Goal: Obtain resource: Download file/media

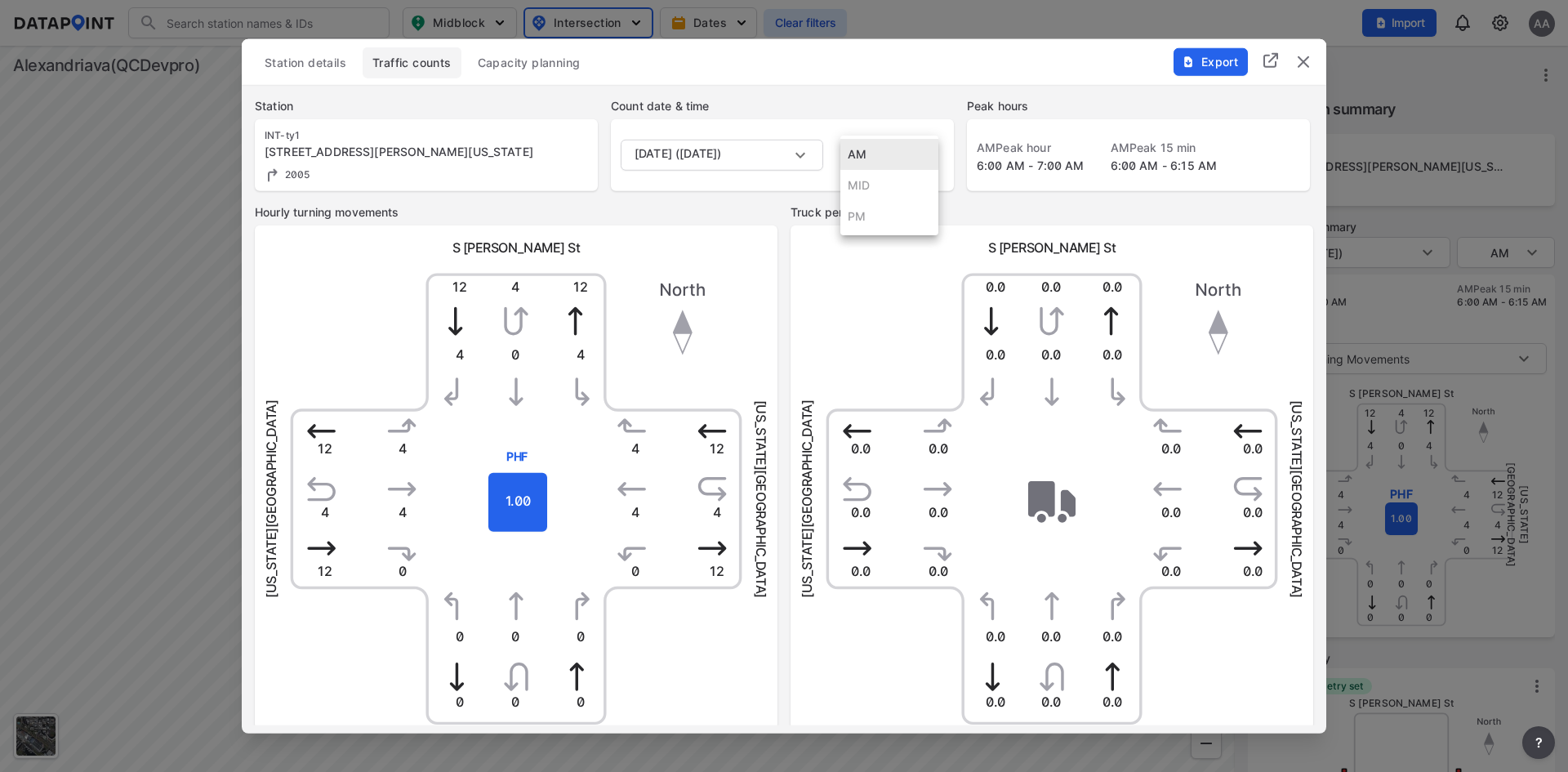
click at [905, 147] on body "Search Please enter a search term. Midblock Intersection Dates Clear filters Im…" at bounding box center [784, 386] width 1568 height 772
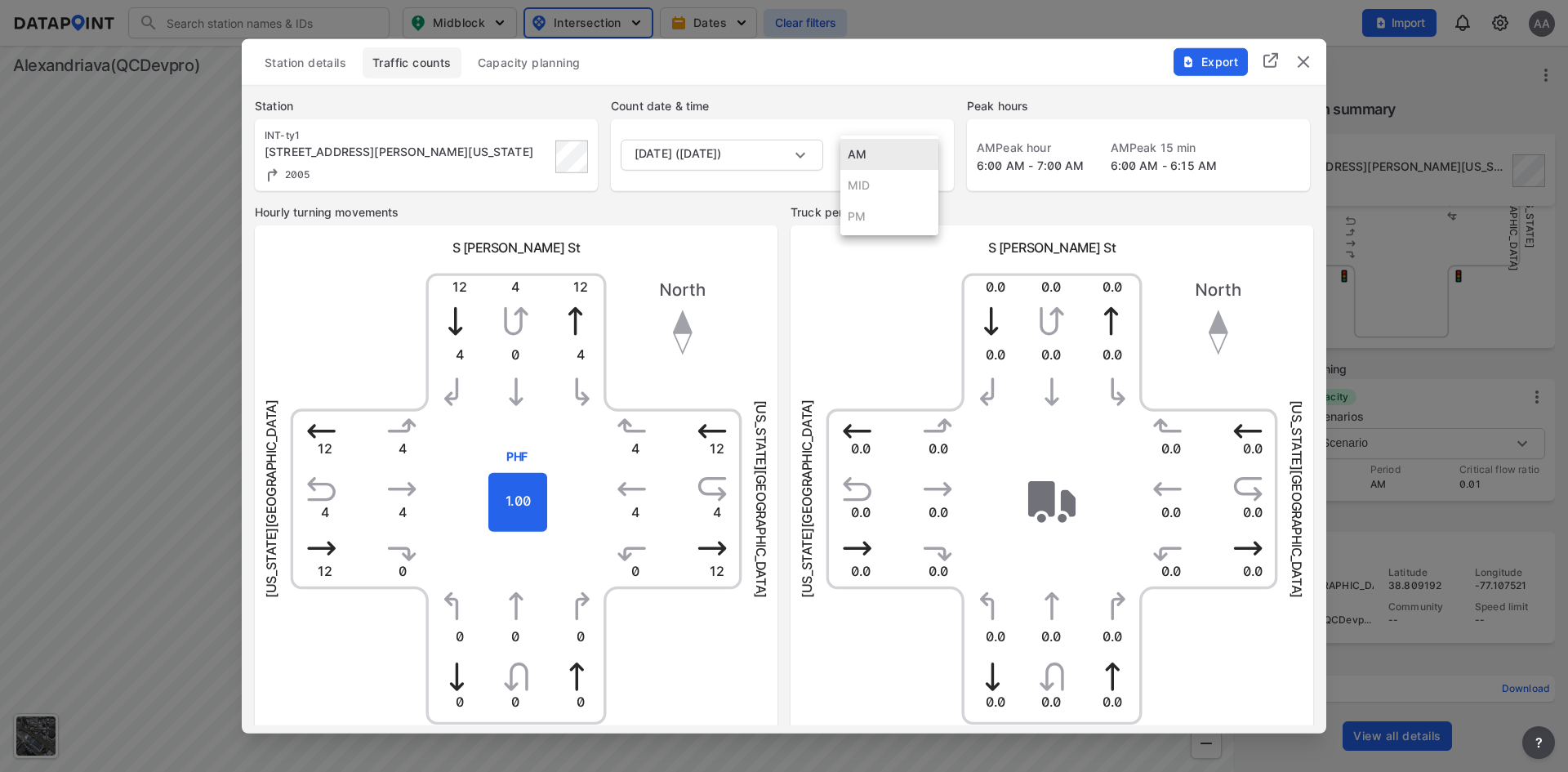
click at [861, 94] on div at bounding box center [784, 386] width 1568 height 772
click at [794, 153] on body "Search Please enter a search term. Midblock Intersection Dates Clear filters Im…" at bounding box center [784, 386] width 1568 height 772
click at [813, 95] on div at bounding box center [784, 386] width 1568 height 772
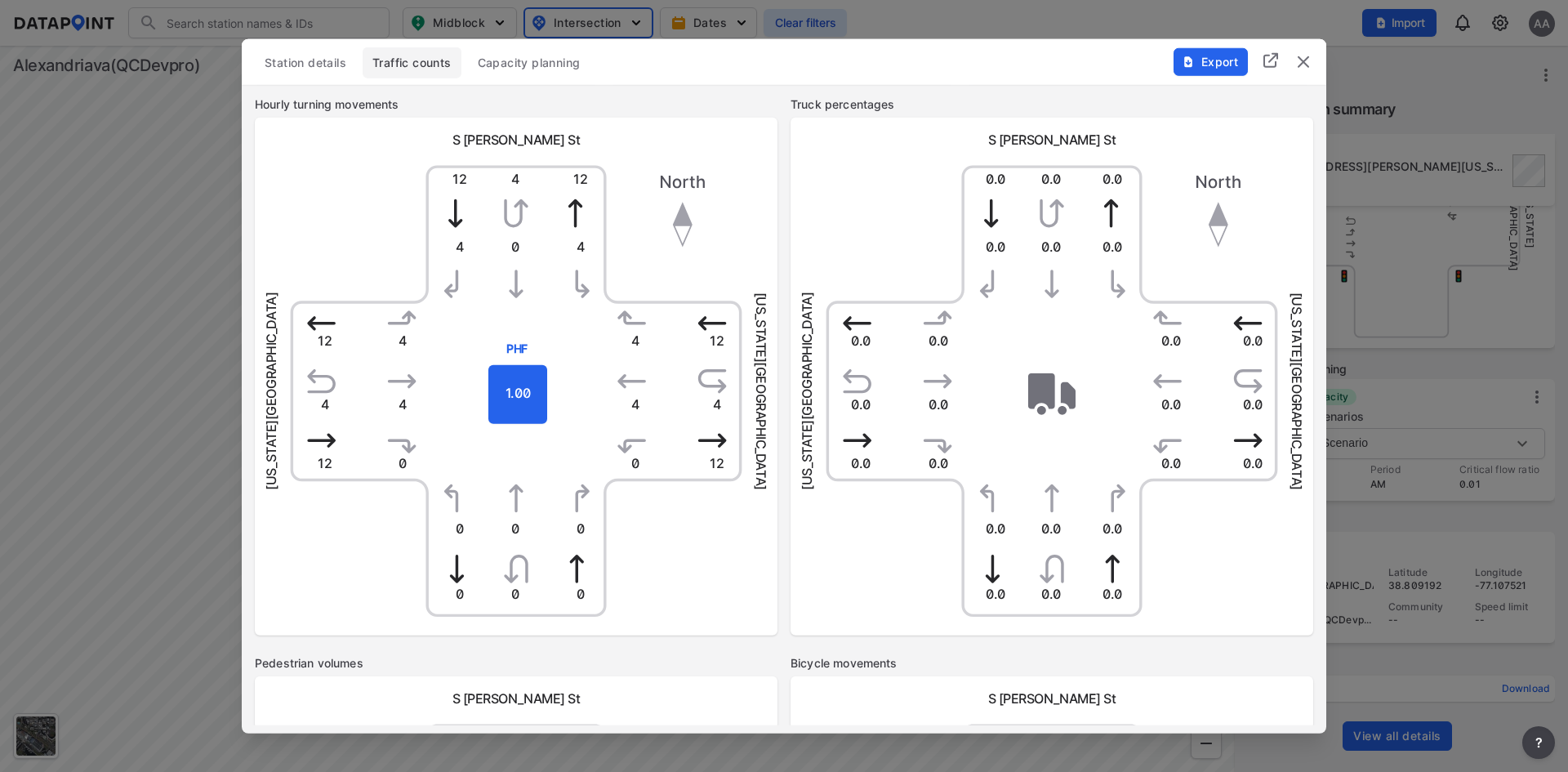
scroll to position [0, 0]
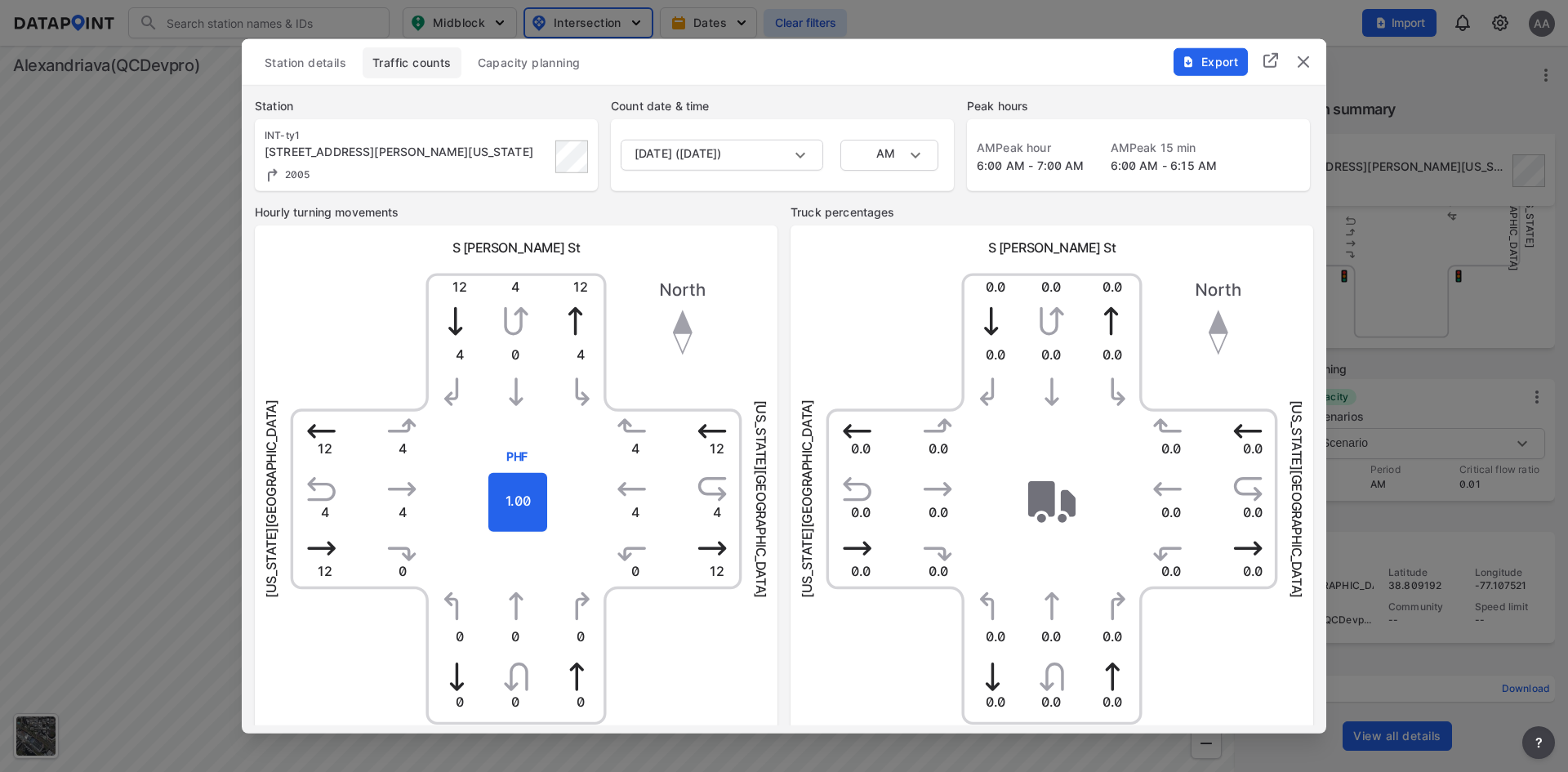
click at [900, 342] on div "[US_STATE][GEOGRAPHIC_DATA][US_STATE]" at bounding box center [1052, 498] width 497 height 497
click at [1308, 68] on img "delete" at bounding box center [1303, 61] width 20 height 20
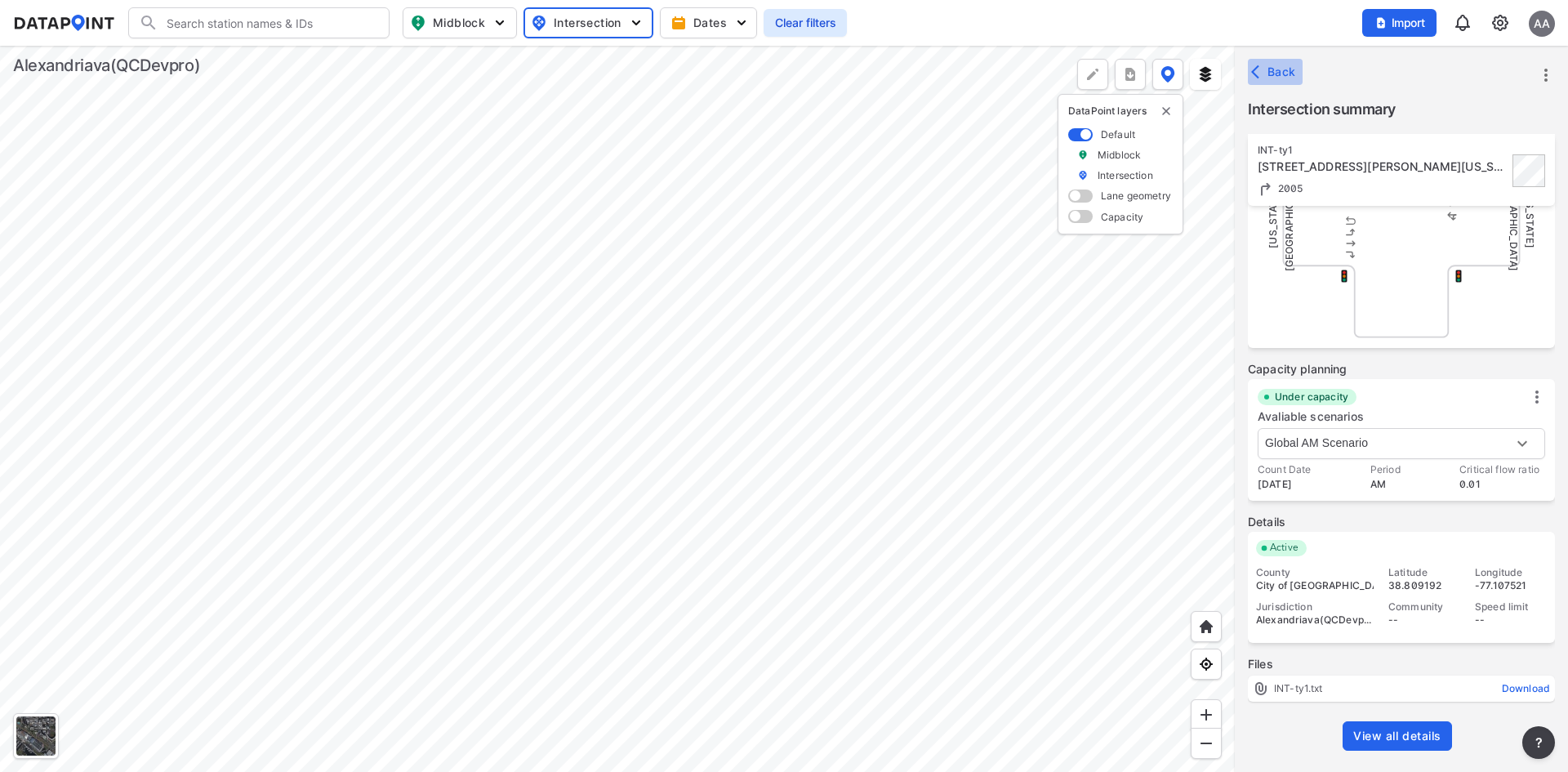
click at [1273, 72] on span "Back" at bounding box center [1276, 72] width 41 height 16
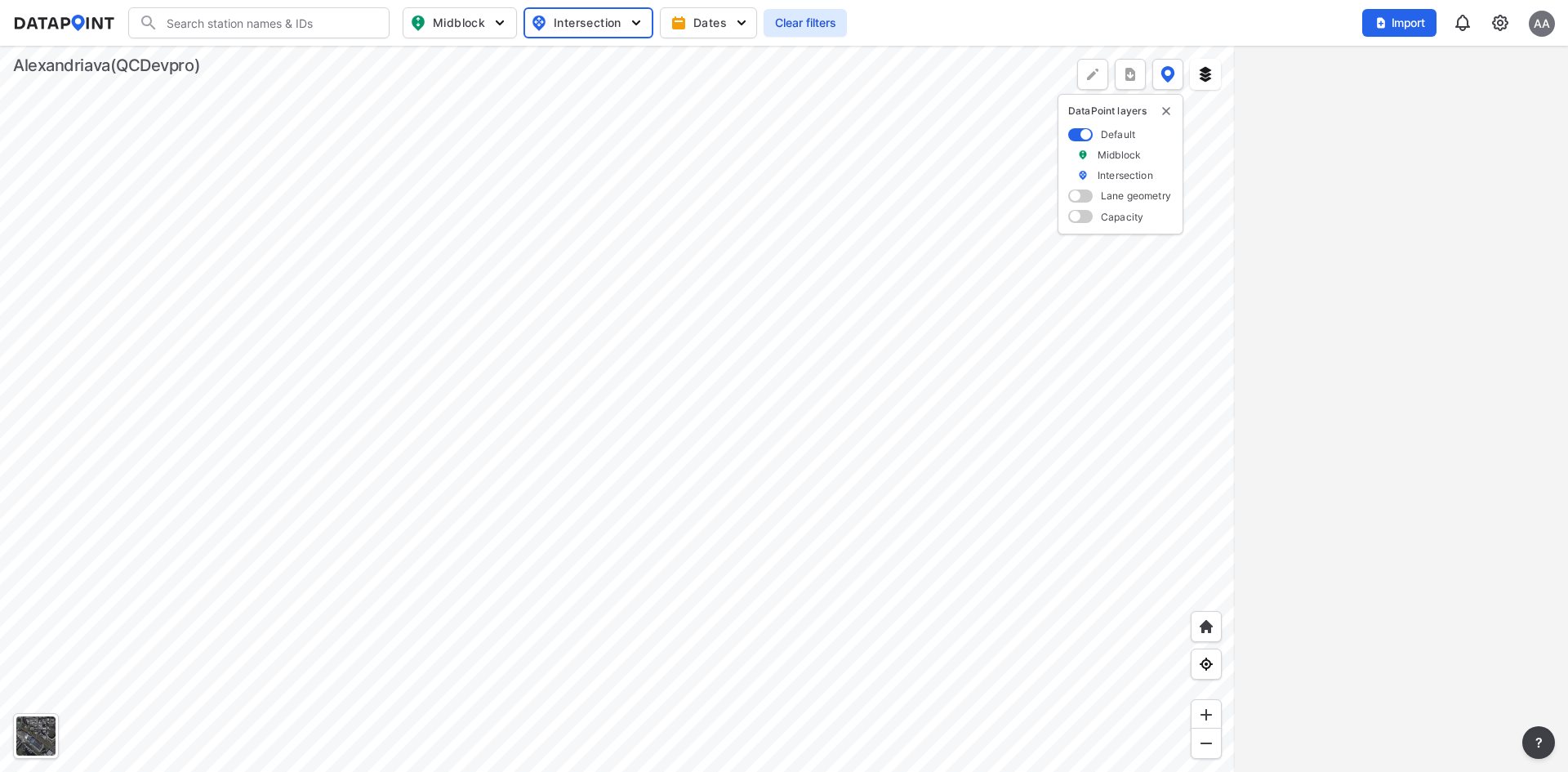
click at [964, 570] on div at bounding box center [617, 409] width 1235 height 727
click at [862, 288] on div at bounding box center [617, 409] width 1235 height 727
click at [810, 22] on span "Clear filters" at bounding box center [806, 23] width 64 height 16
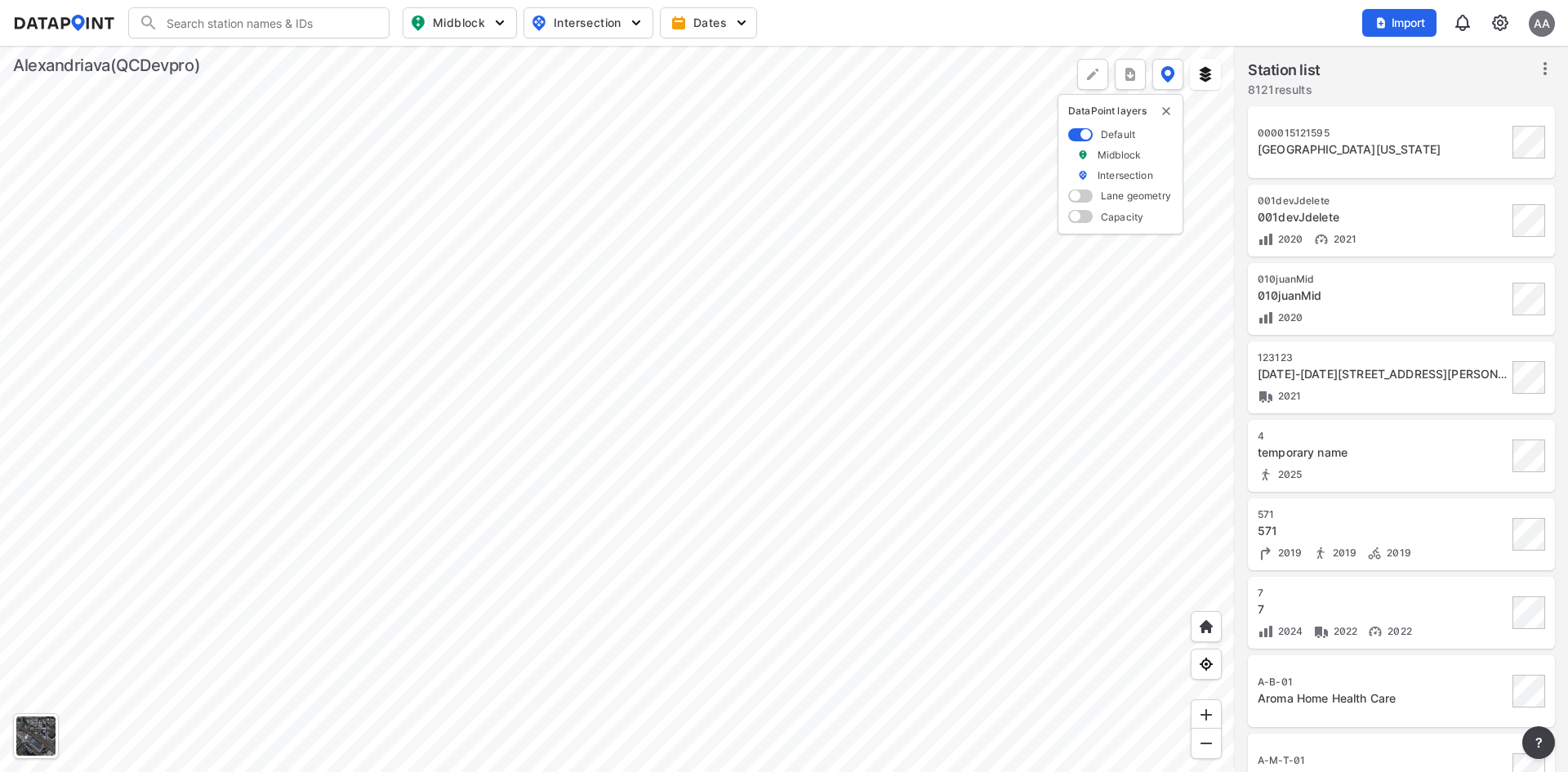
click at [842, 201] on div at bounding box center [617, 409] width 1235 height 727
click at [634, 28] on img "button" at bounding box center [636, 23] width 16 height 16
click at [580, 94] on span "Turning count" at bounding box center [574, 89] width 74 height 17
click at [501, 94] on input "Turning count" at bounding box center [493, 89] width 16 height 16
checkbox input "true"
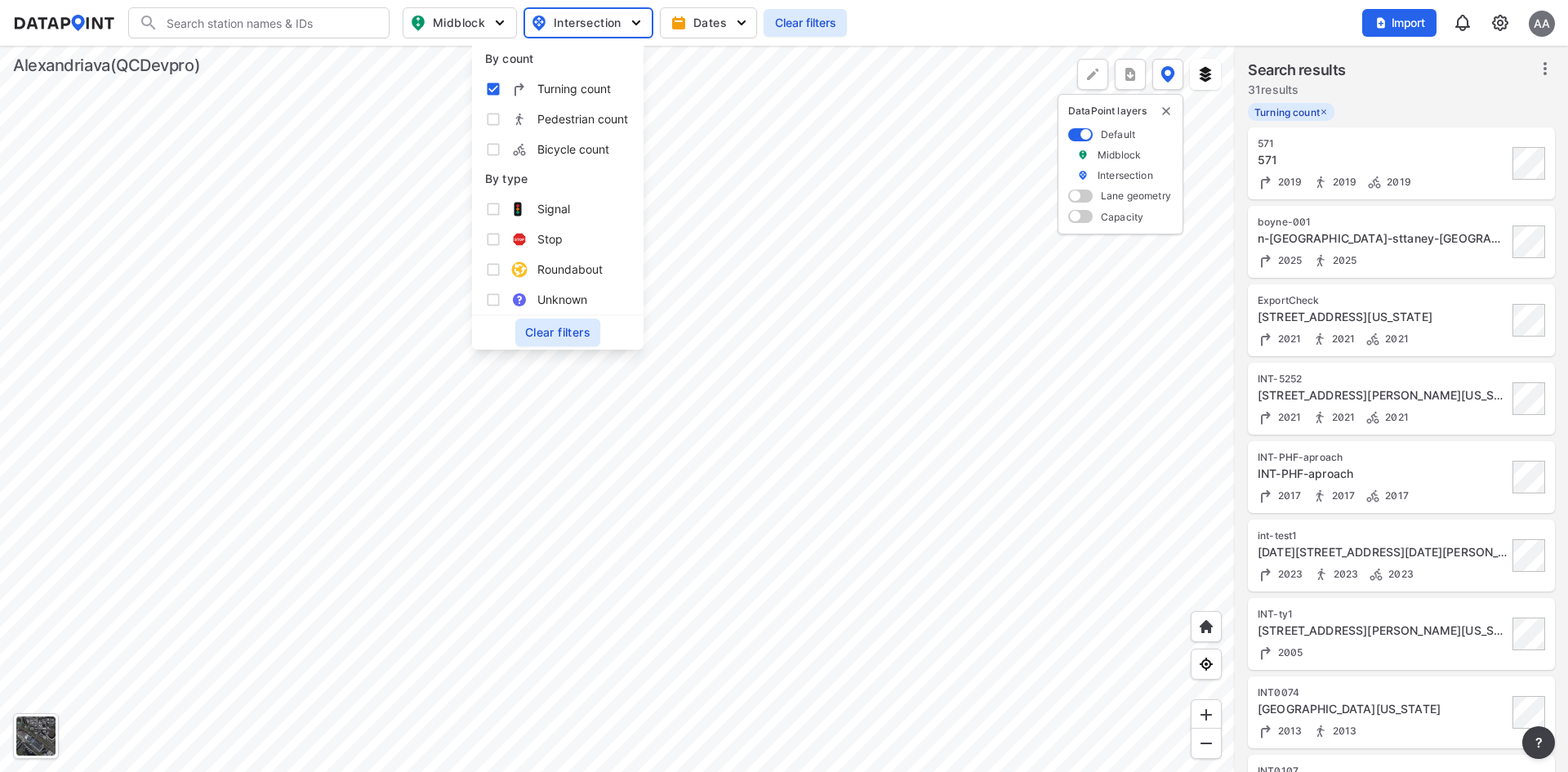
click at [574, 150] on span "Bicycle count" at bounding box center [573, 149] width 72 height 17
click at [501, 150] on input "Bicycle count" at bounding box center [493, 149] width 16 height 16
checkbox input "true"
click at [1224, 28] on div "Search Please enter a search term. Midblock Intersection Dates Clear filters Im…" at bounding box center [784, 23] width 1543 height 31
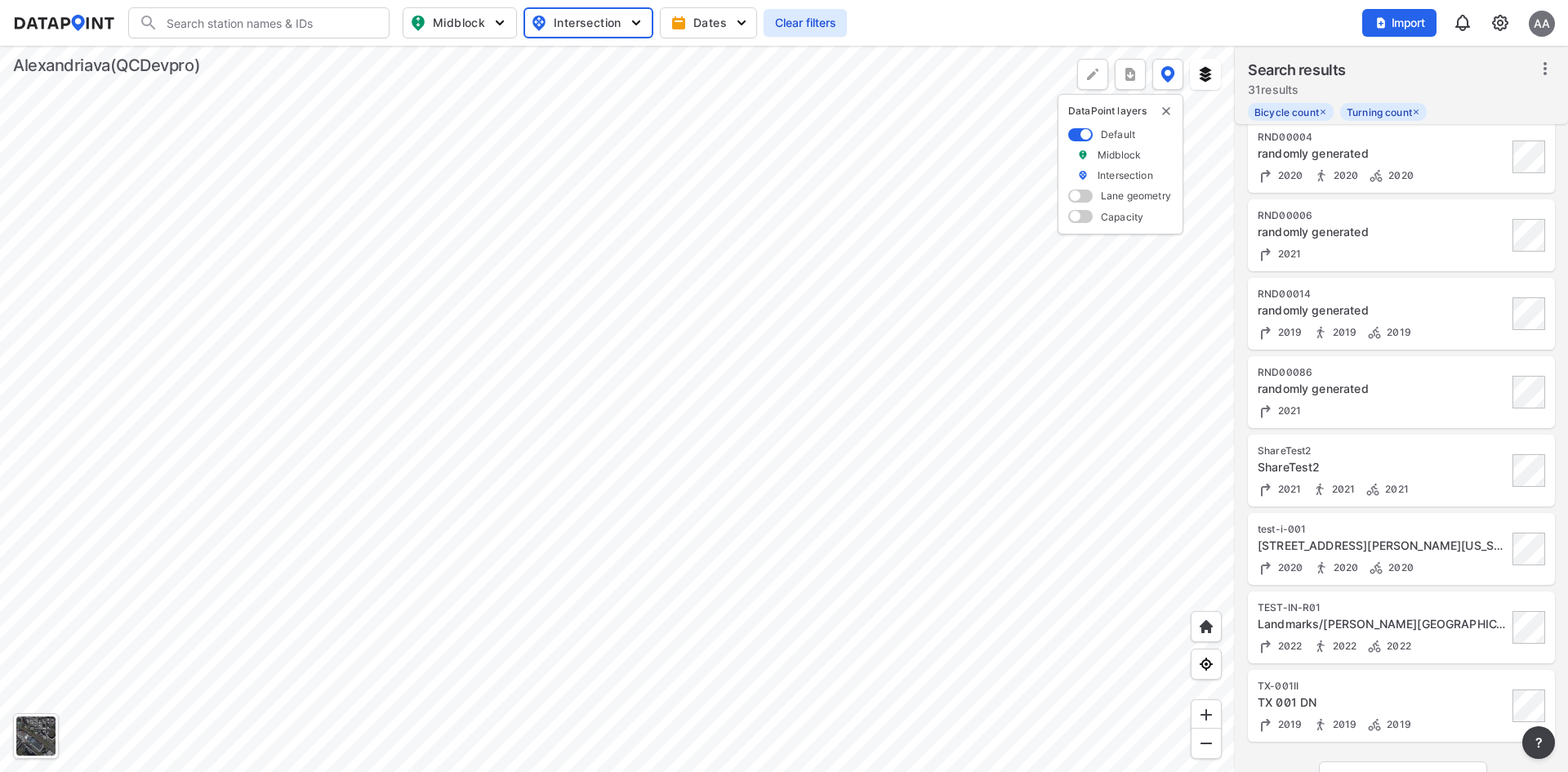
scroll to position [1372, 0]
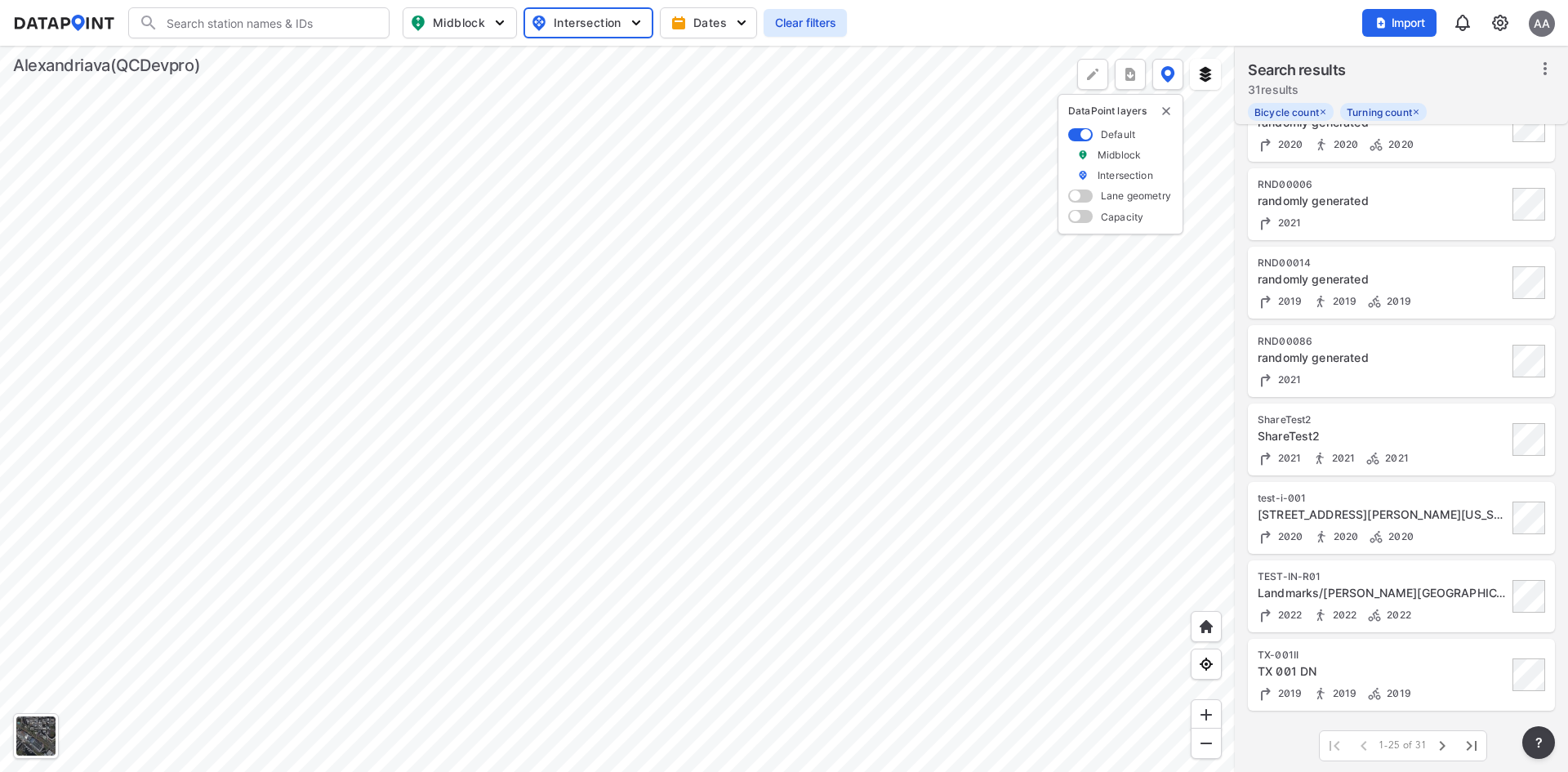
click at [1451, 529] on div "test-i-001 [STREET_ADDRESS][PERSON_NAME][US_STATE] 2020 2020 2020" at bounding box center [1382, 518] width 250 height 53
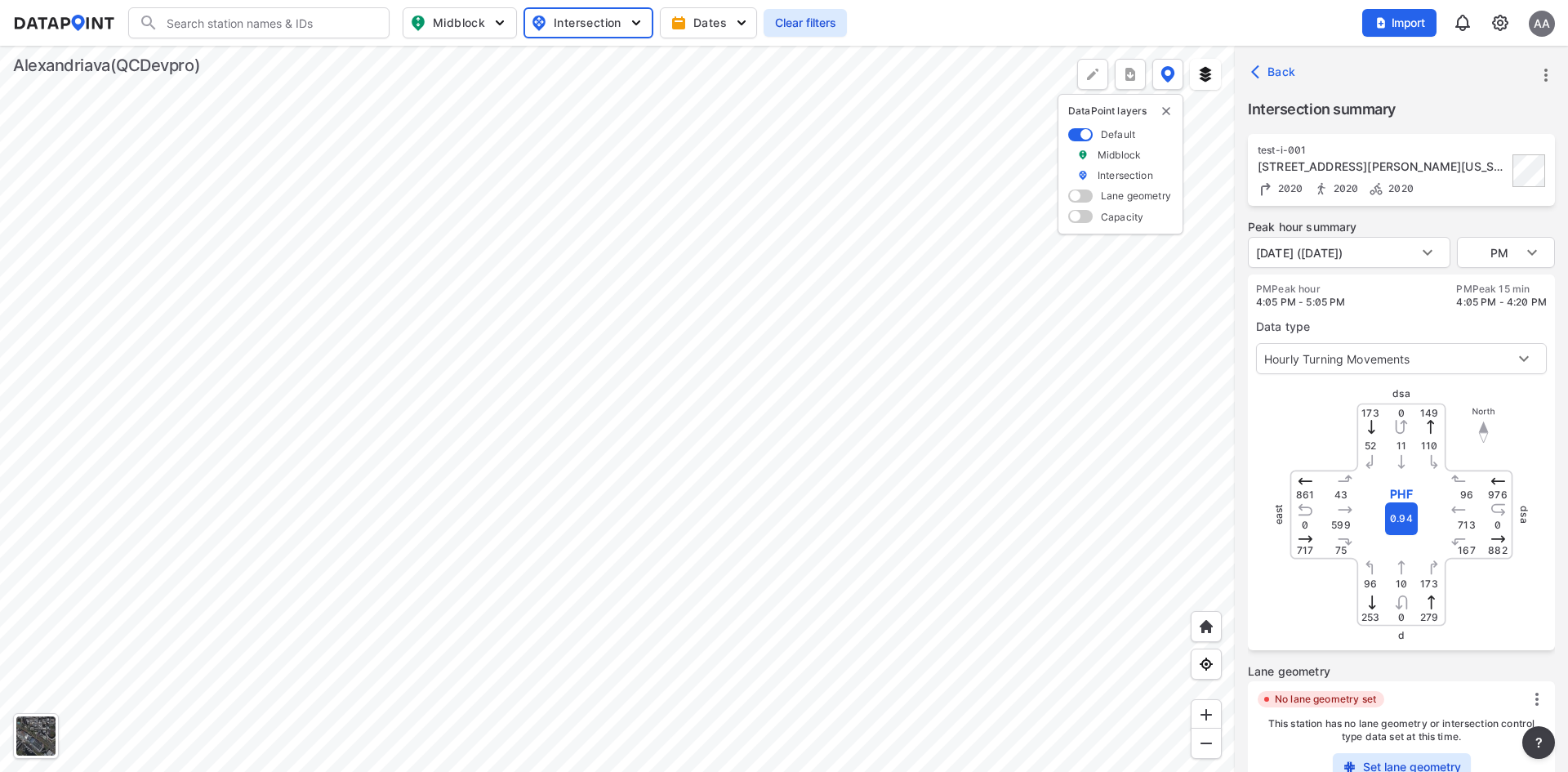
scroll to position [224, 0]
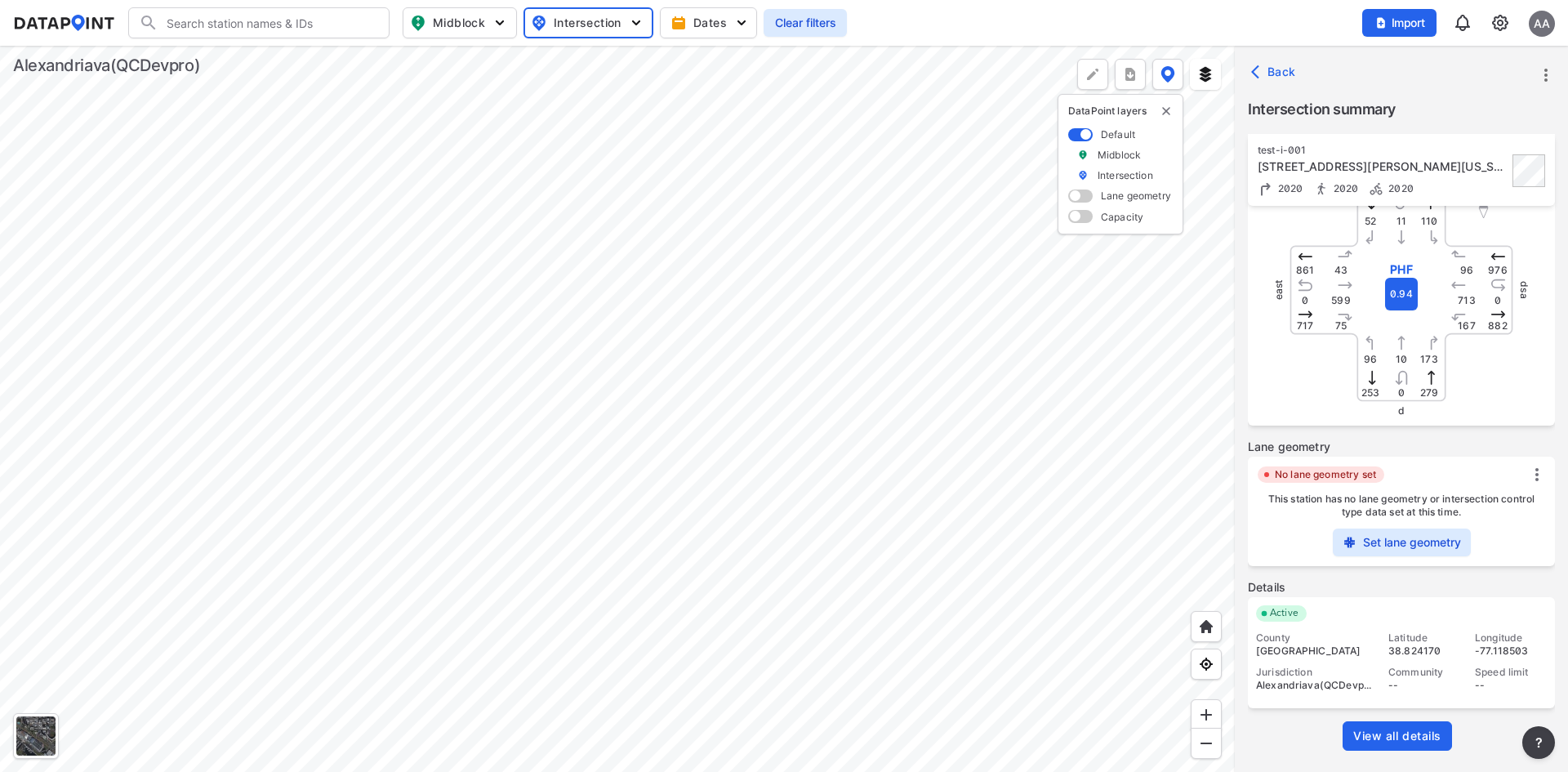
click at [1422, 734] on span "View all details" at bounding box center [1397, 735] width 89 height 16
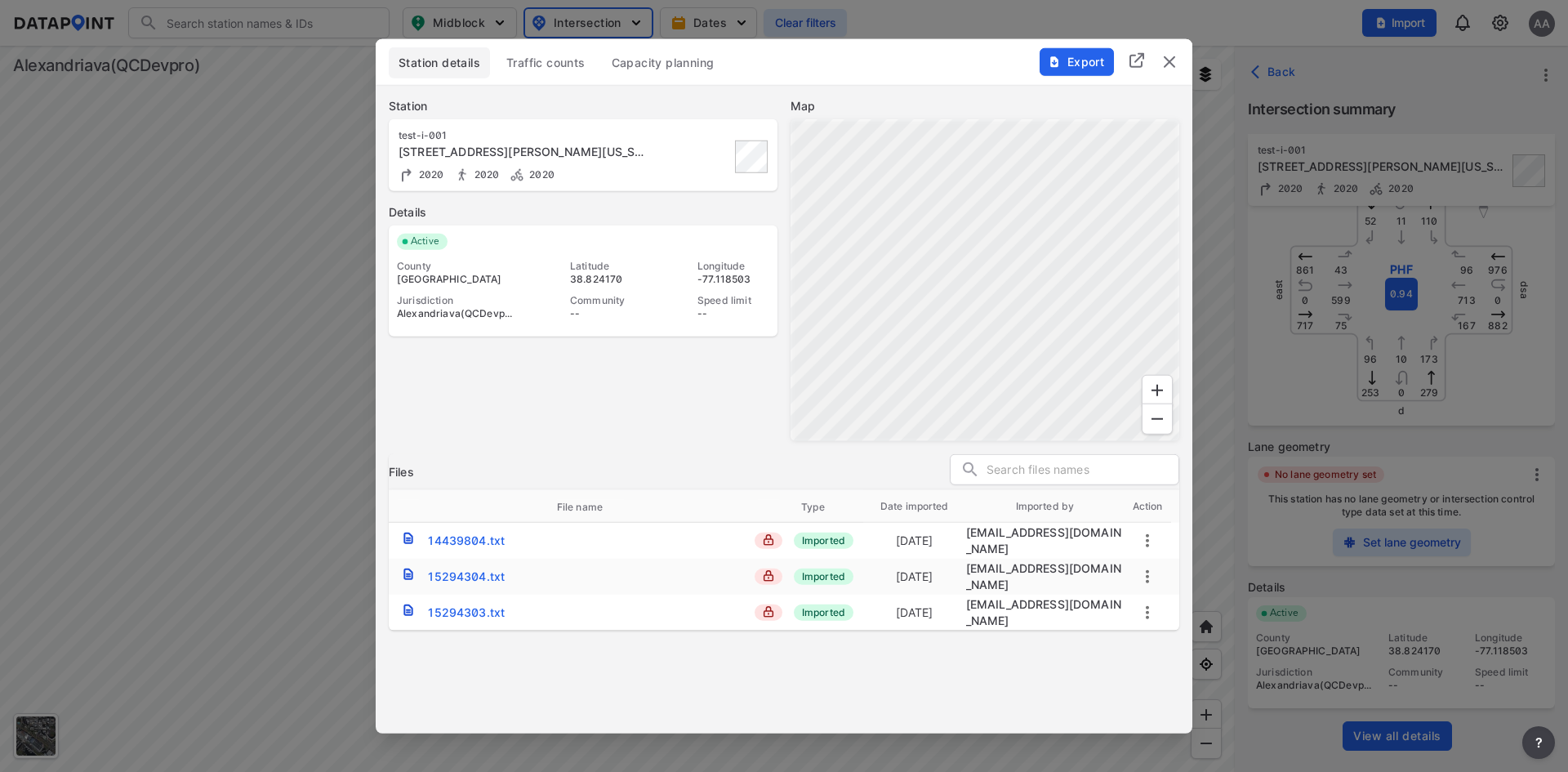
click at [580, 74] on button "Traffic counts" at bounding box center [546, 61] width 99 height 31
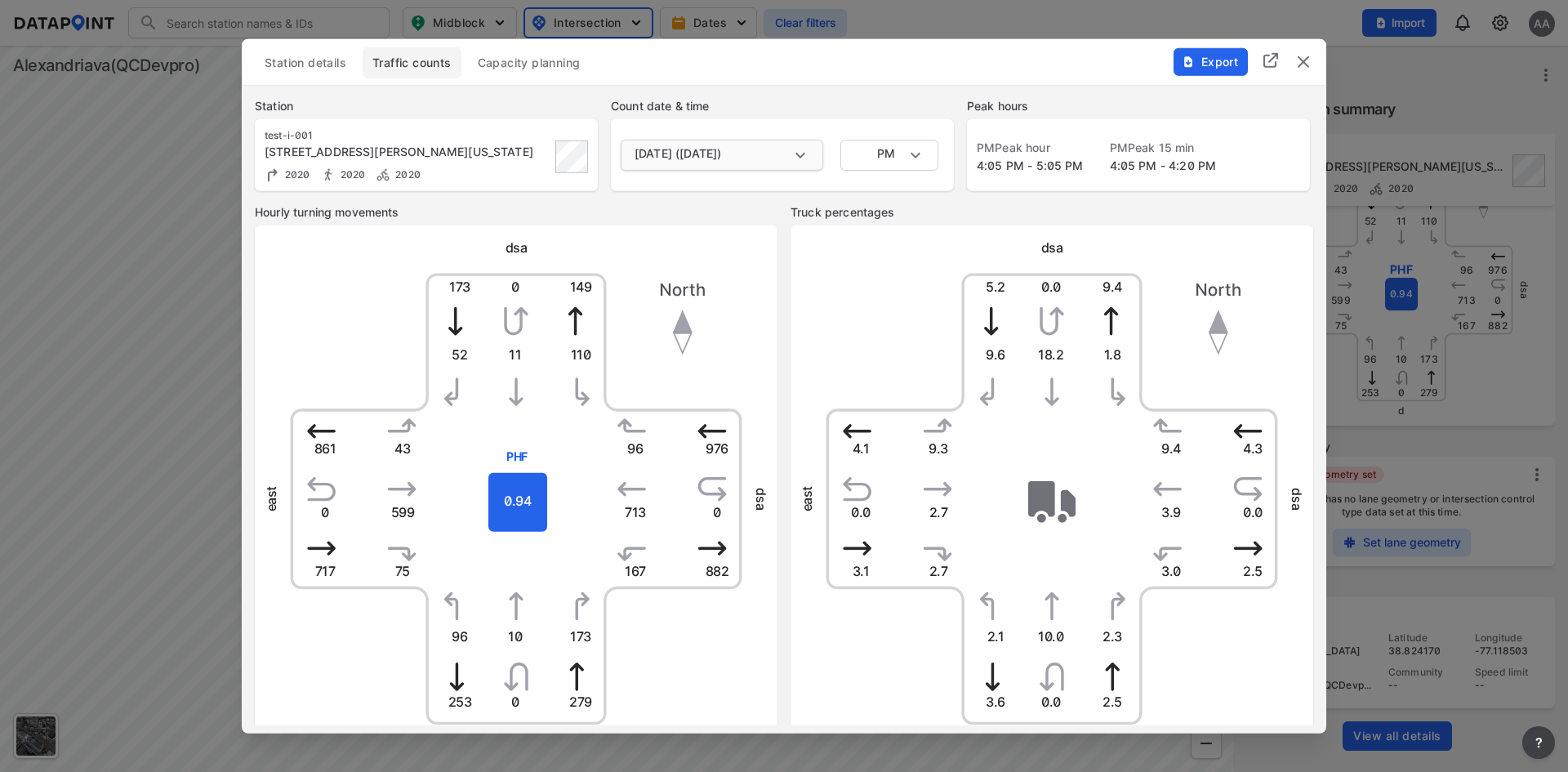
click at [660, 145] on body "Search Please enter a search term. Midblock Intersection Dates Clear filters Im…" at bounding box center [784, 386] width 1568 height 772
click at [856, 89] on div at bounding box center [784, 386] width 1568 height 772
click at [937, 163] on body "Search Please enter a search term. Midblock Intersection Dates Clear filters Im…" at bounding box center [784, 386] width 1568 height 772
click at [973, 90] on div at bounding box center [784, 386] width 1568 height 772
click at [794, 147] on body "Search Please enter a search term. Midblock Intersection Dates Clear filters Im…" at bounding box center [784, 386] width 1568 height 772
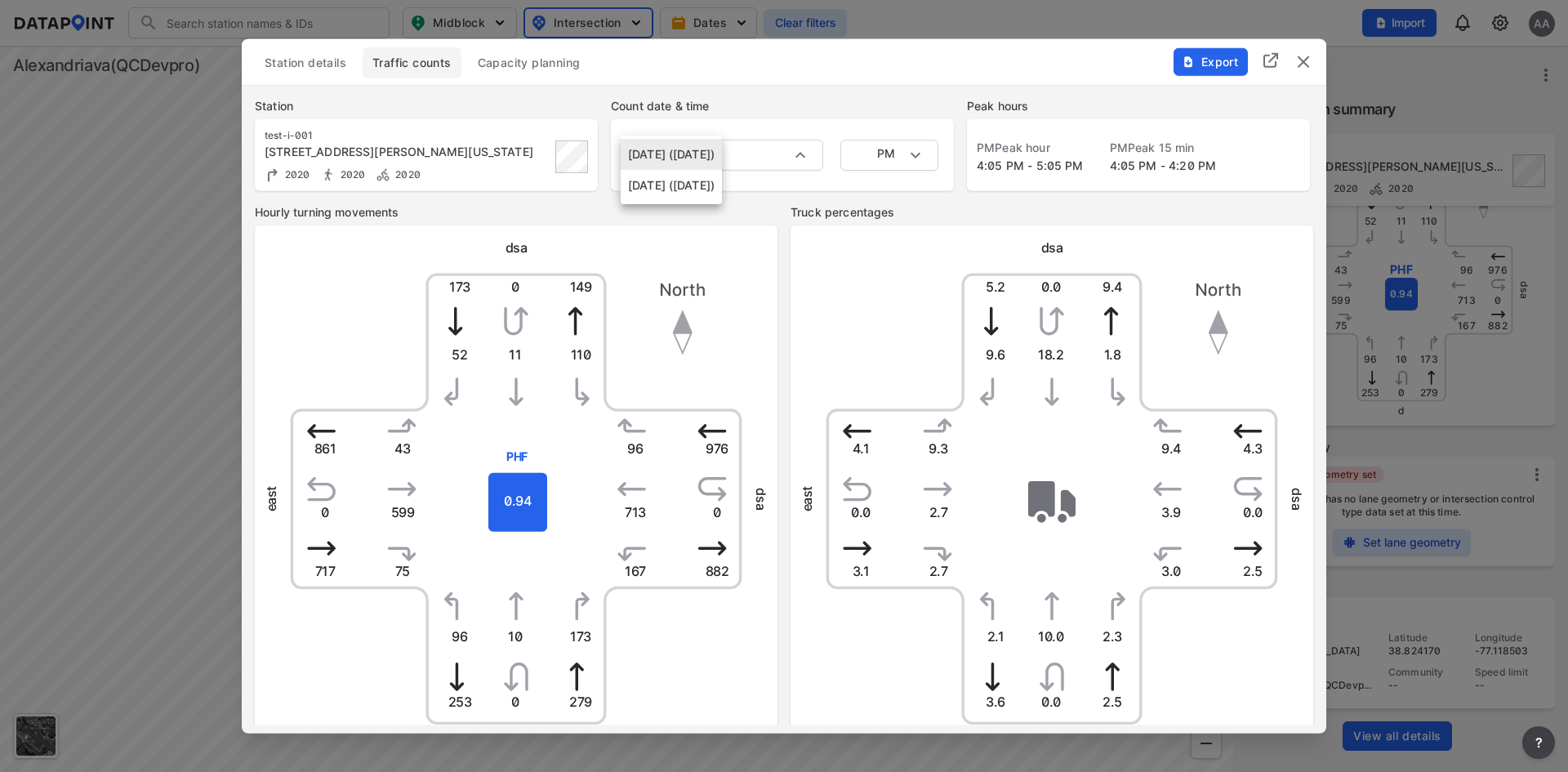
click at [722, 186] on li "[DATE] ([DATE])" at bounding box center [671, 185] width 101 height 31
type input "[DATE] ([DATE])"
type input "MID"
type input "[DATE] ([DATE])"
type input "MID"
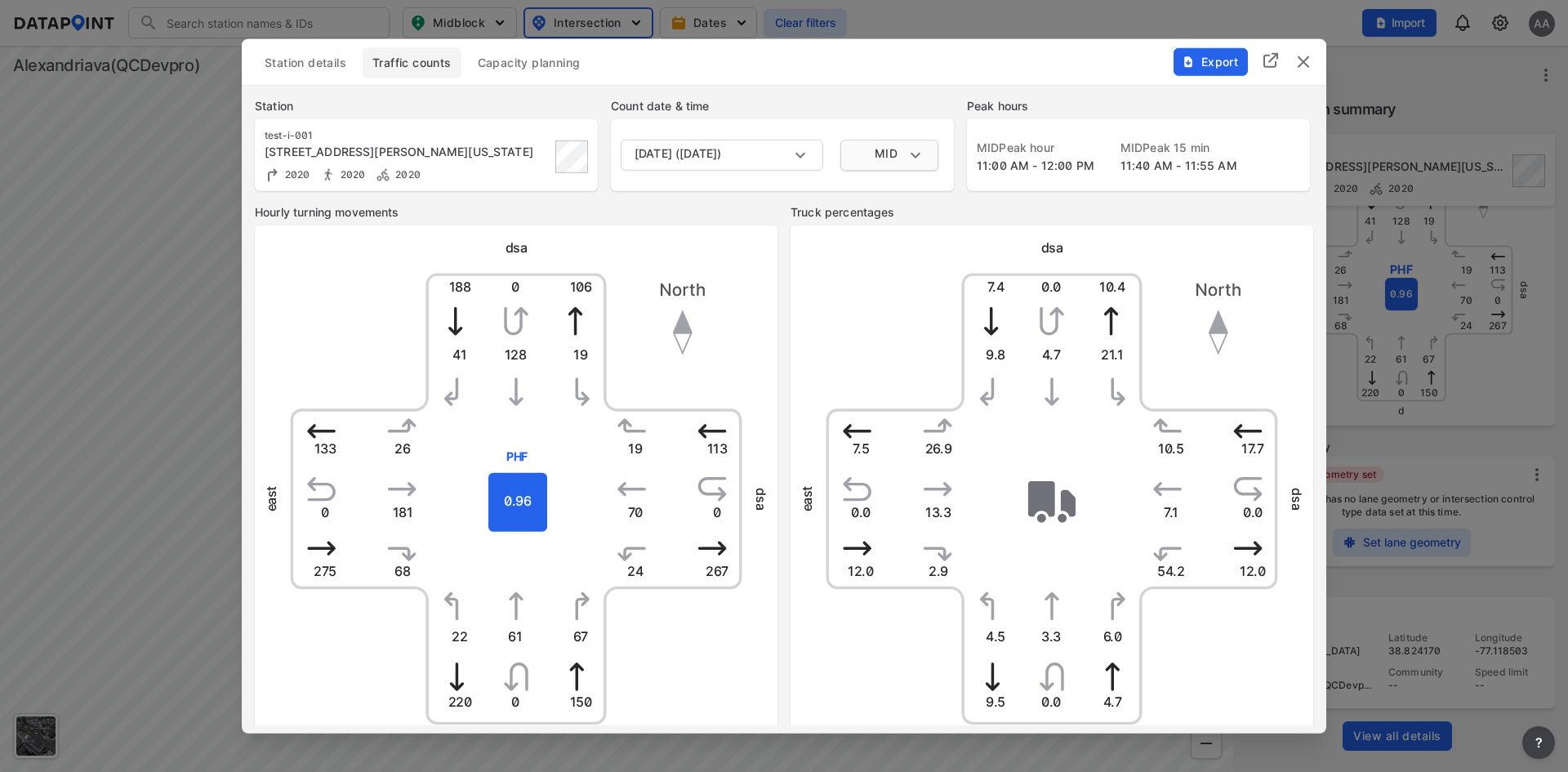
click at [922, 155] on body "Search Please enter a search term. Midblock Intersection Dates Clear filters Im…" at bounding box center [784, 386] width 1568 height 772
click at [991, 70] on div at bounding box center [784, 386] width 1568 height 772
click at [1194, 69] on span "Export" at bounding box center [1210, 60] width 55 height 16
type input "[DATE] ([DATE])"
type input "PM"
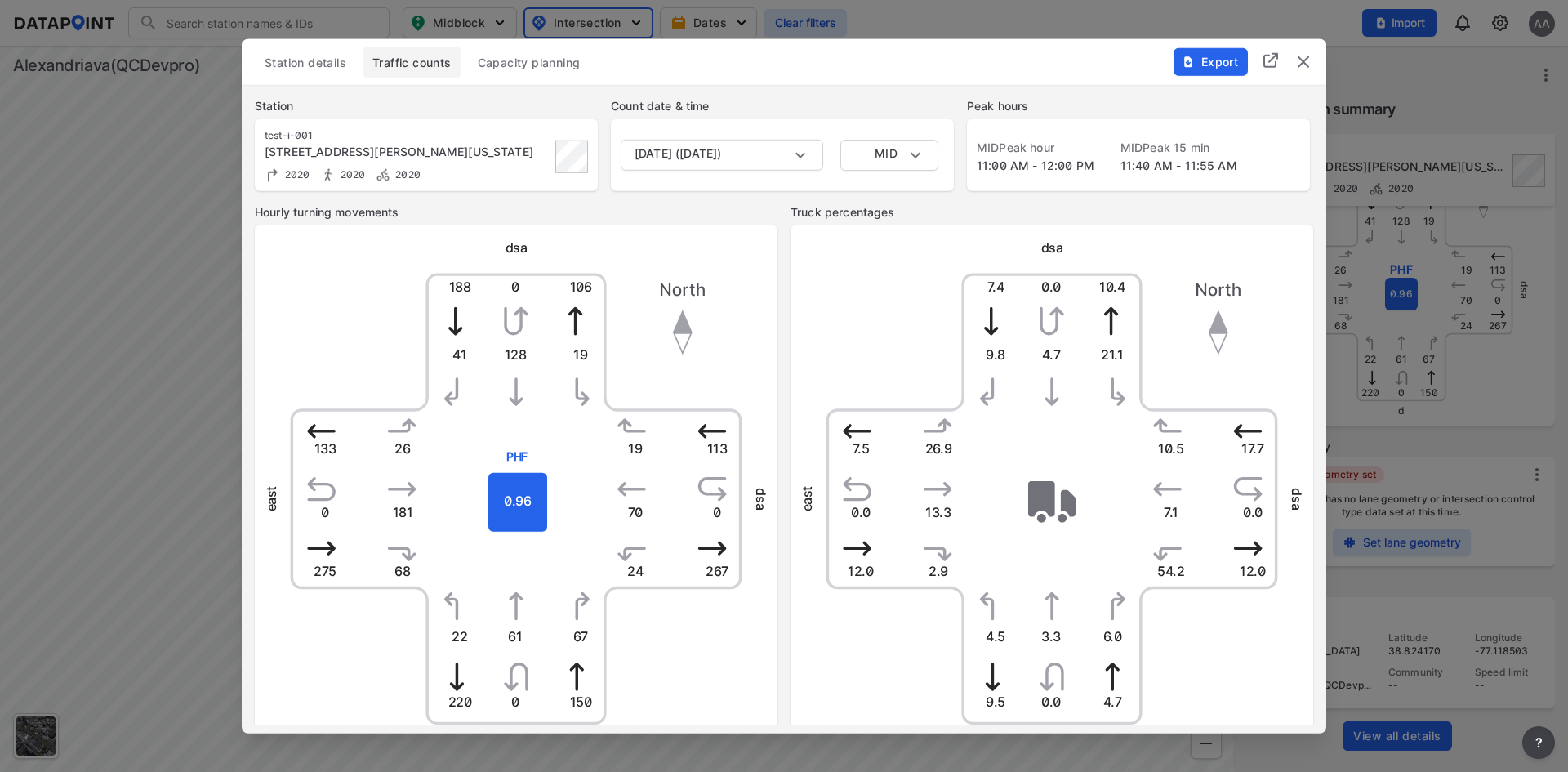
type input "[DATE] ([DATE])"
type input "PM"
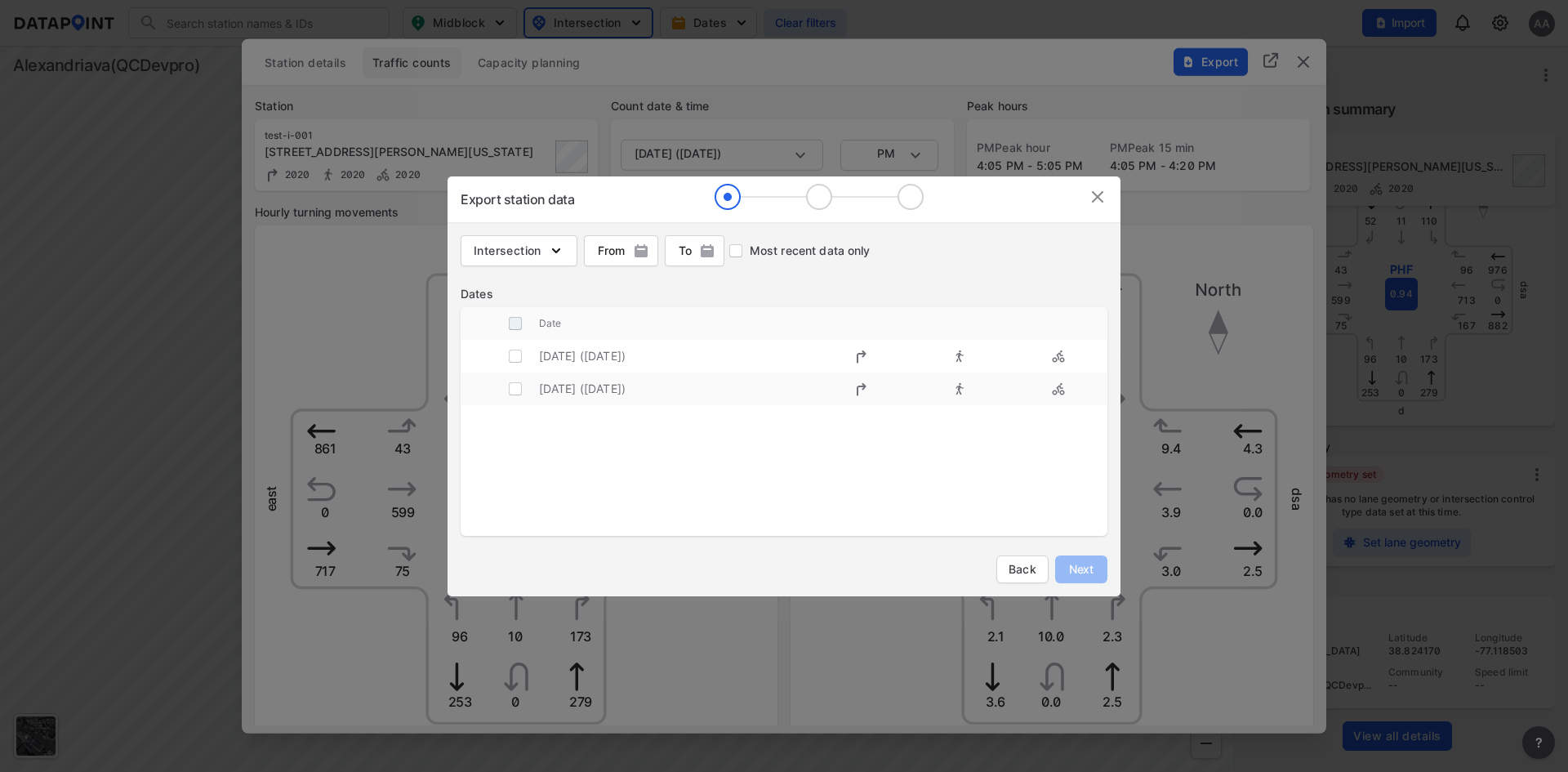
click at [522, 323] on input "decorative checkbox" at bounding box center [515, 323] width 31 height 31
checkbox input "true"
click at [1092, 574] on span "Next" at bounding box center [1081, 569] width 33 height 16
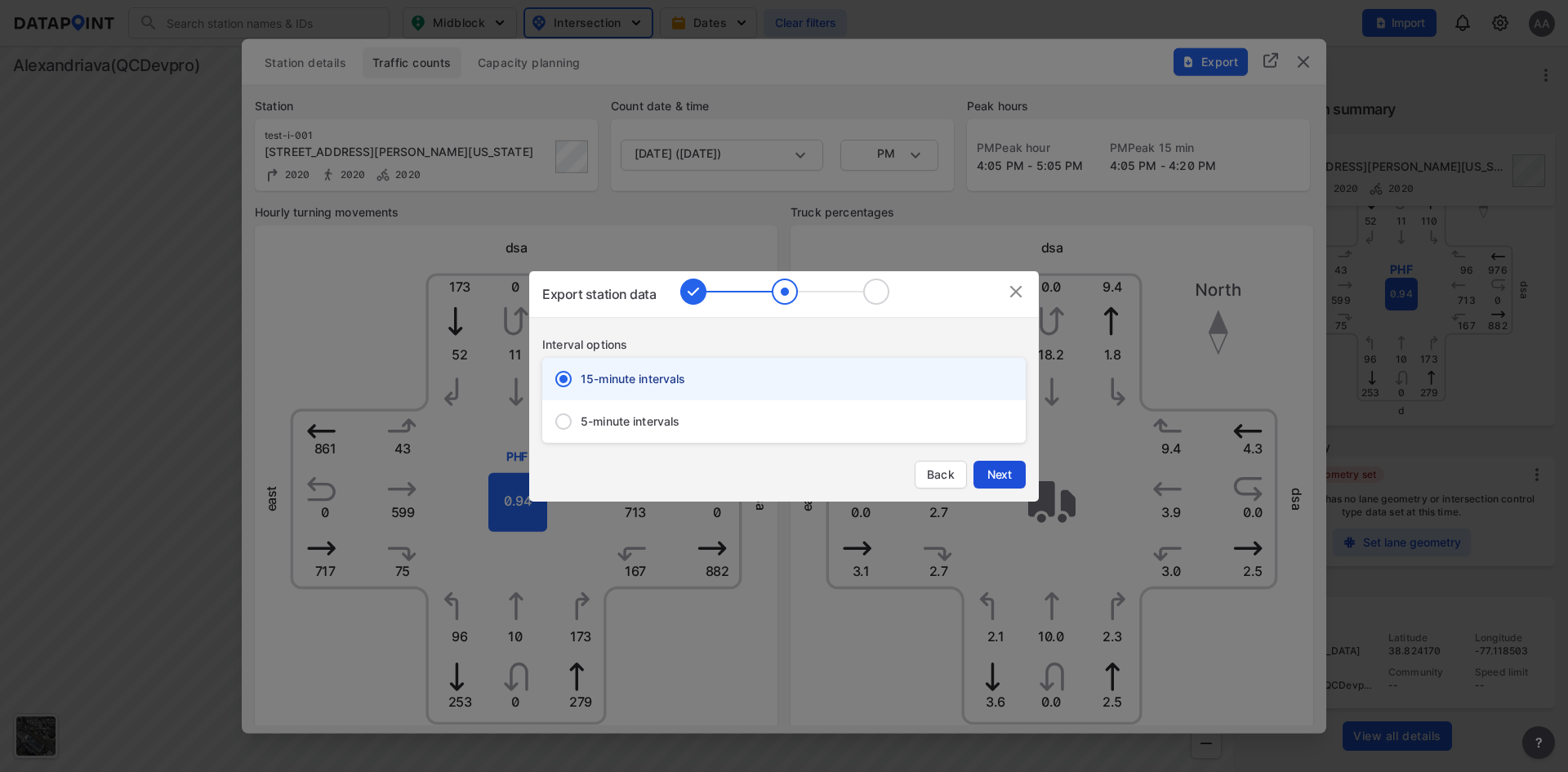
click at [1003, 477] on span "Next" at bounding box center [1000, 474] width 33 height 16
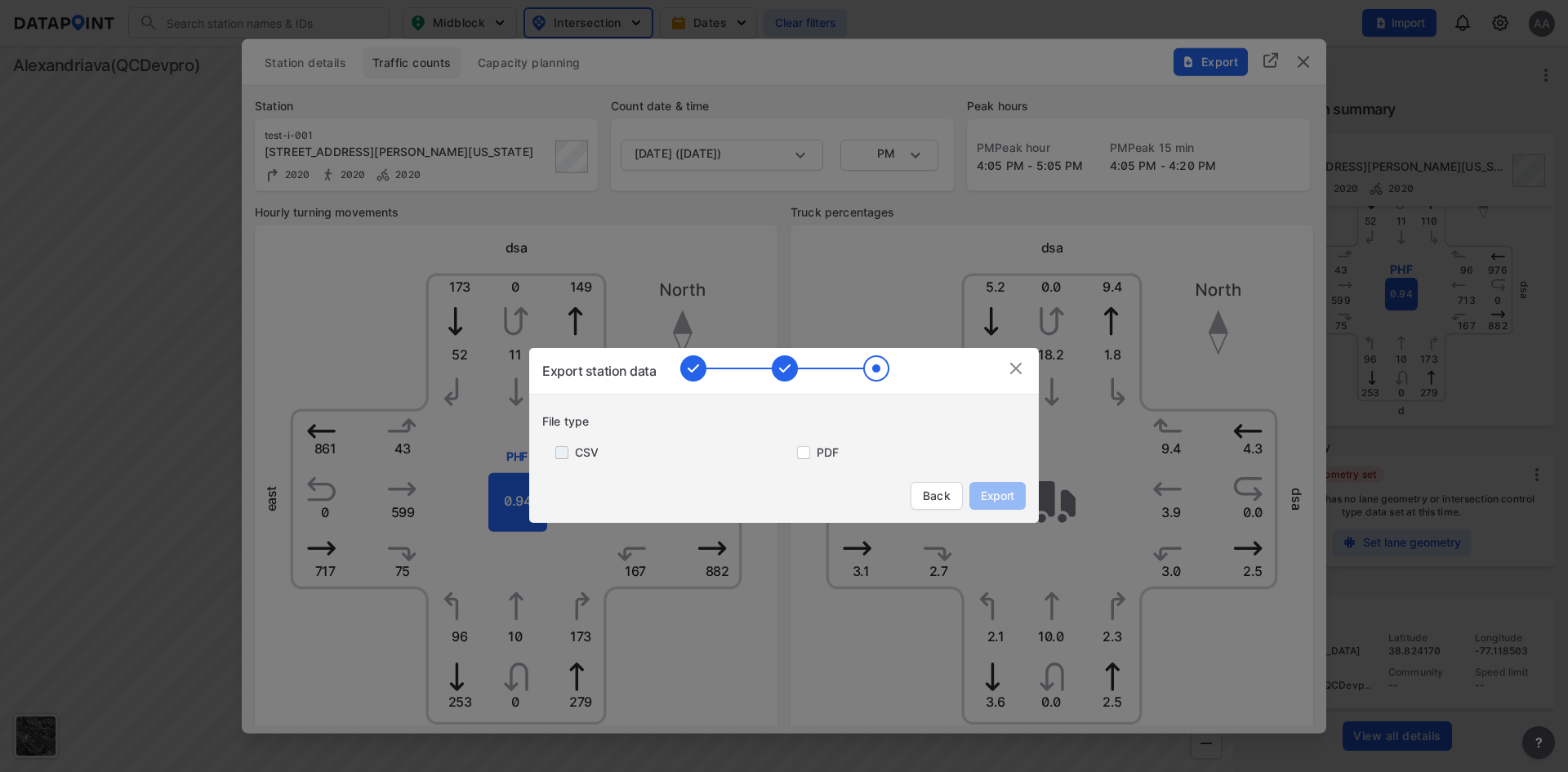
click at [568, 454] on input "primary checkbox" at bounding box center [559, 452] width 33 height 13
checkbox input "true"
click at [802, 457] on input "primary checkbox" at bounding box center [800, 452] width 33 height 13
checkbox input "true"
click at [990, 488] on span "Export" at bounding box center [997, 496] width 37 height 16
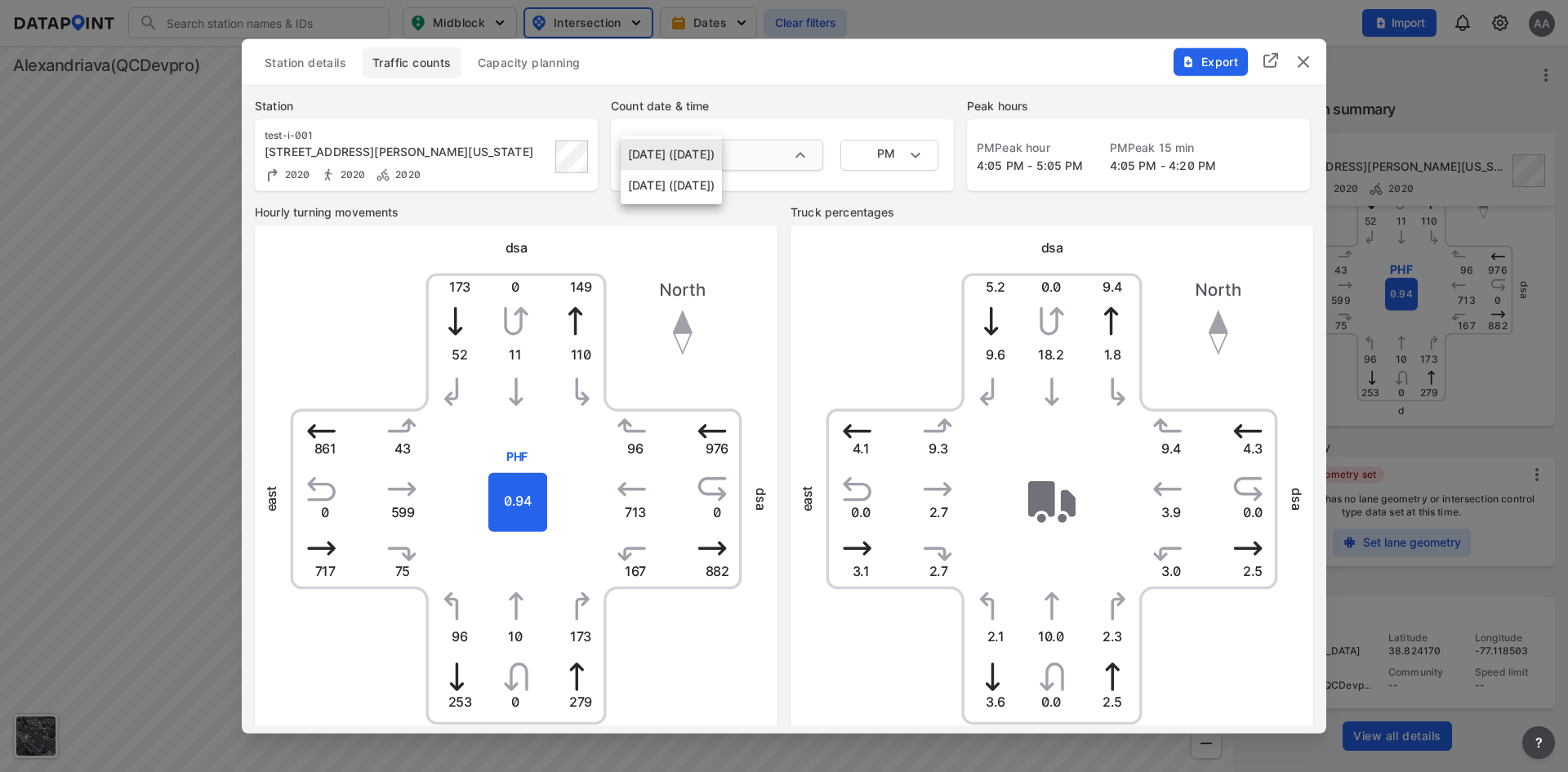
click at [762, 162] on body "Search Please enter a search term. Midblock Intersection Dates Clear filters Im…" at bounding box center [784, 386] width 1568 height 772
click at [722, 193] on li "[DATE] ([DATE])" at bounding box center [671, 185] width 101 height 31
type input "[DATE] ([DATE])"
type input "MID"
type input "[DATE] ([DATE])"
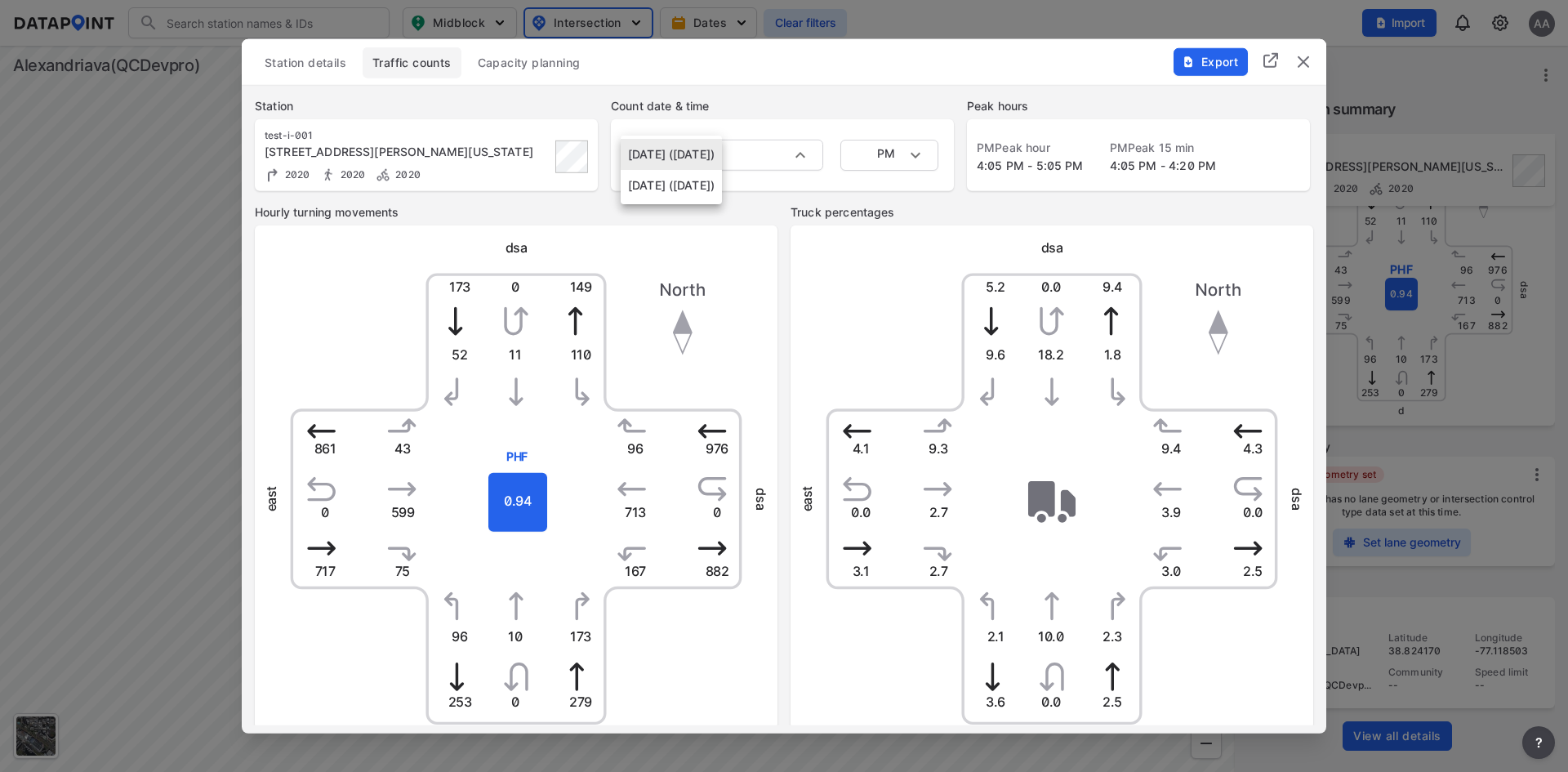
type input "MID"
click at [912, 157] on body "Search Please enter a search term. Midblock Intersection Dates Clear filters Im…" at bounding box center [784, 386] width 1568 height 772
click at [912, 157] on li "MID" at bounding box center [890, 154] width 98 height 31
drag, startPoint x: 974, startPoint y: 167, endPoint x: 1090, endPoint y: 166, distance: 116.0
click at [1090, 166] on div "MID Peak hour 11:00 AM - 12:00 PM [GEOGRAPHIC_DATA] 15 min 11:40 AM - 11:55 AM" at bounding box center [1138, 155] width 343 height 72
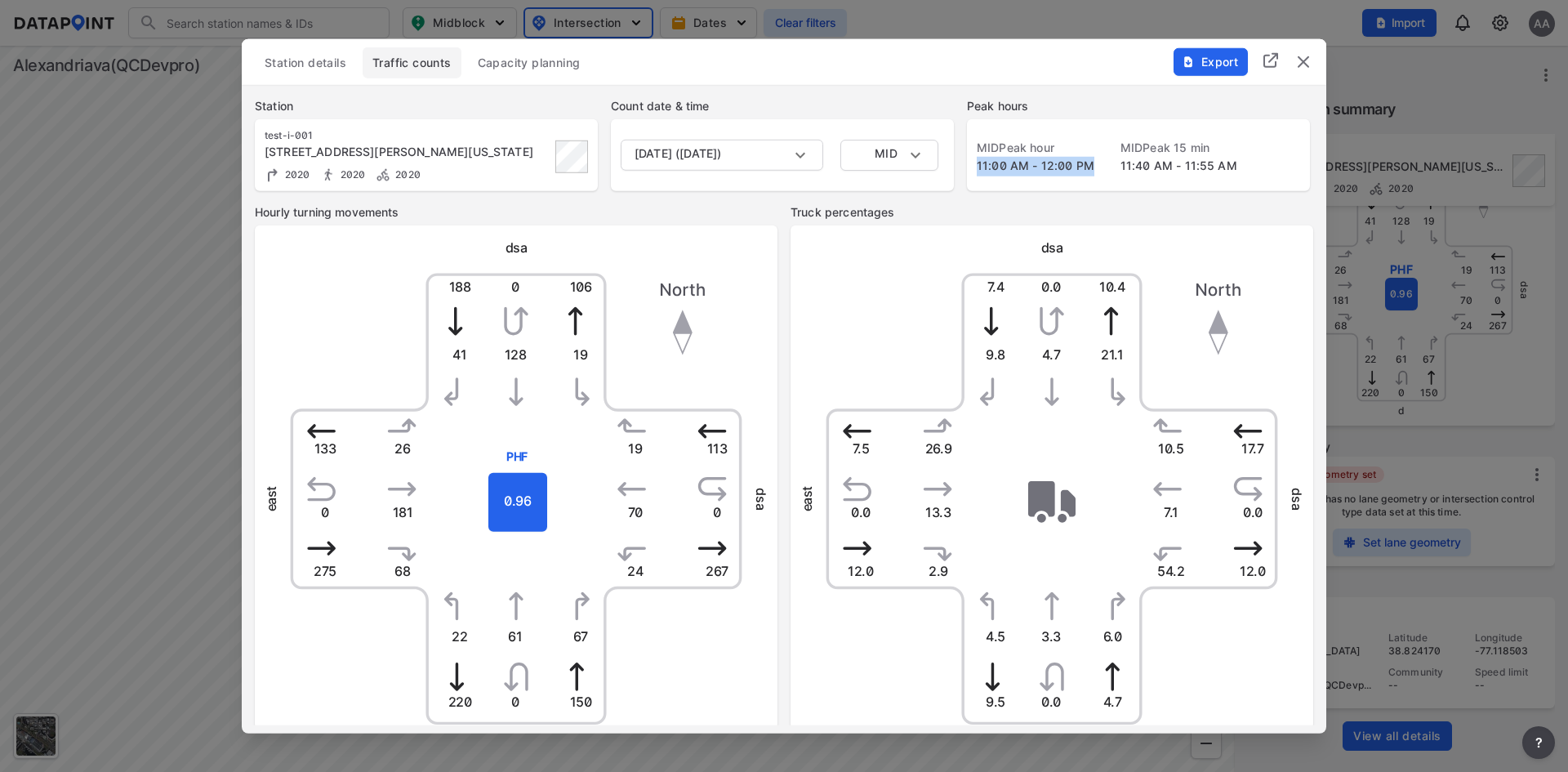
click at [1089, 167] on span "11:00 AM - 12:00 PM" at bounding box center [1036, 164] width 118 height 14
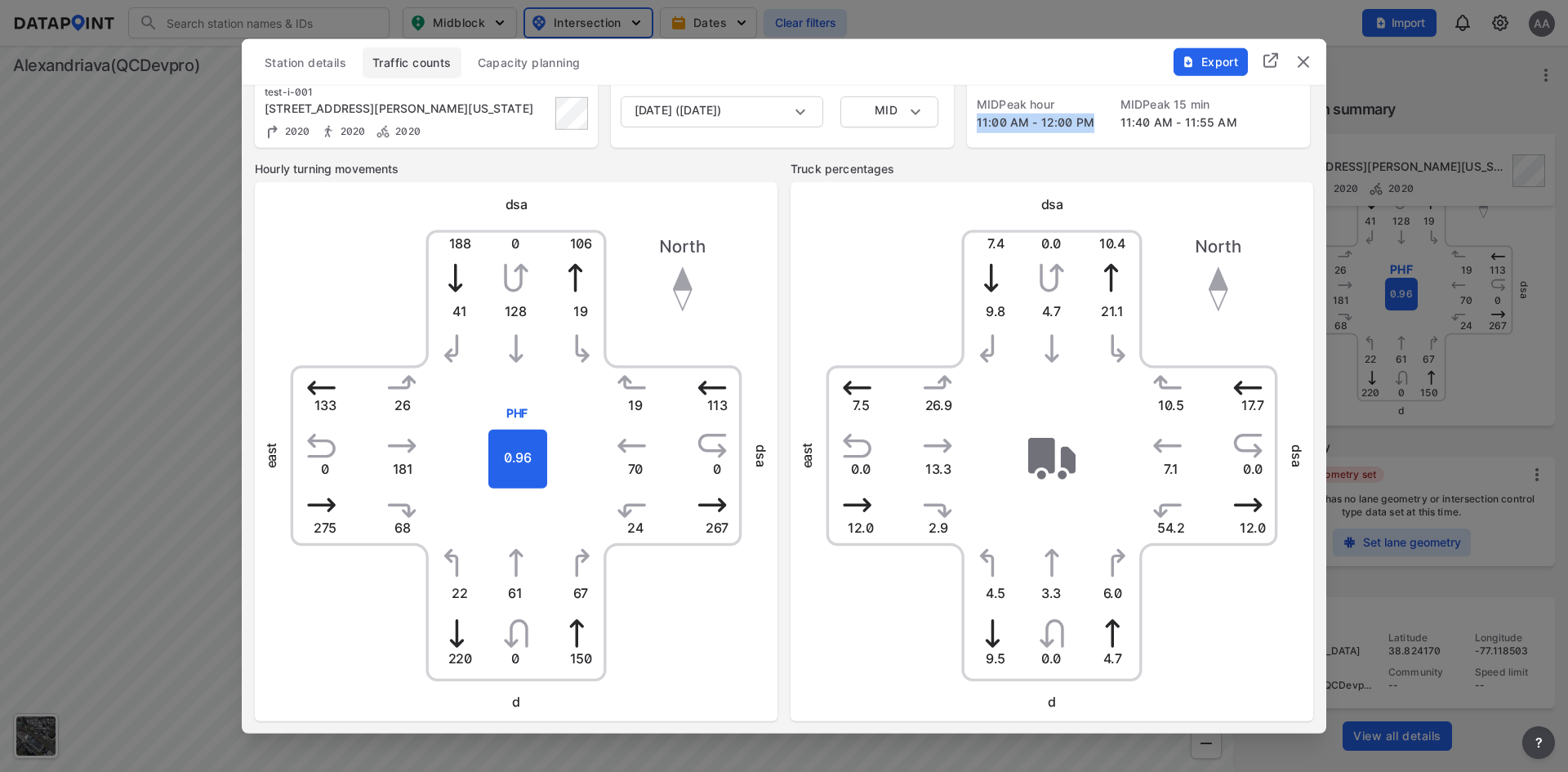
scroll to position [0, 0]
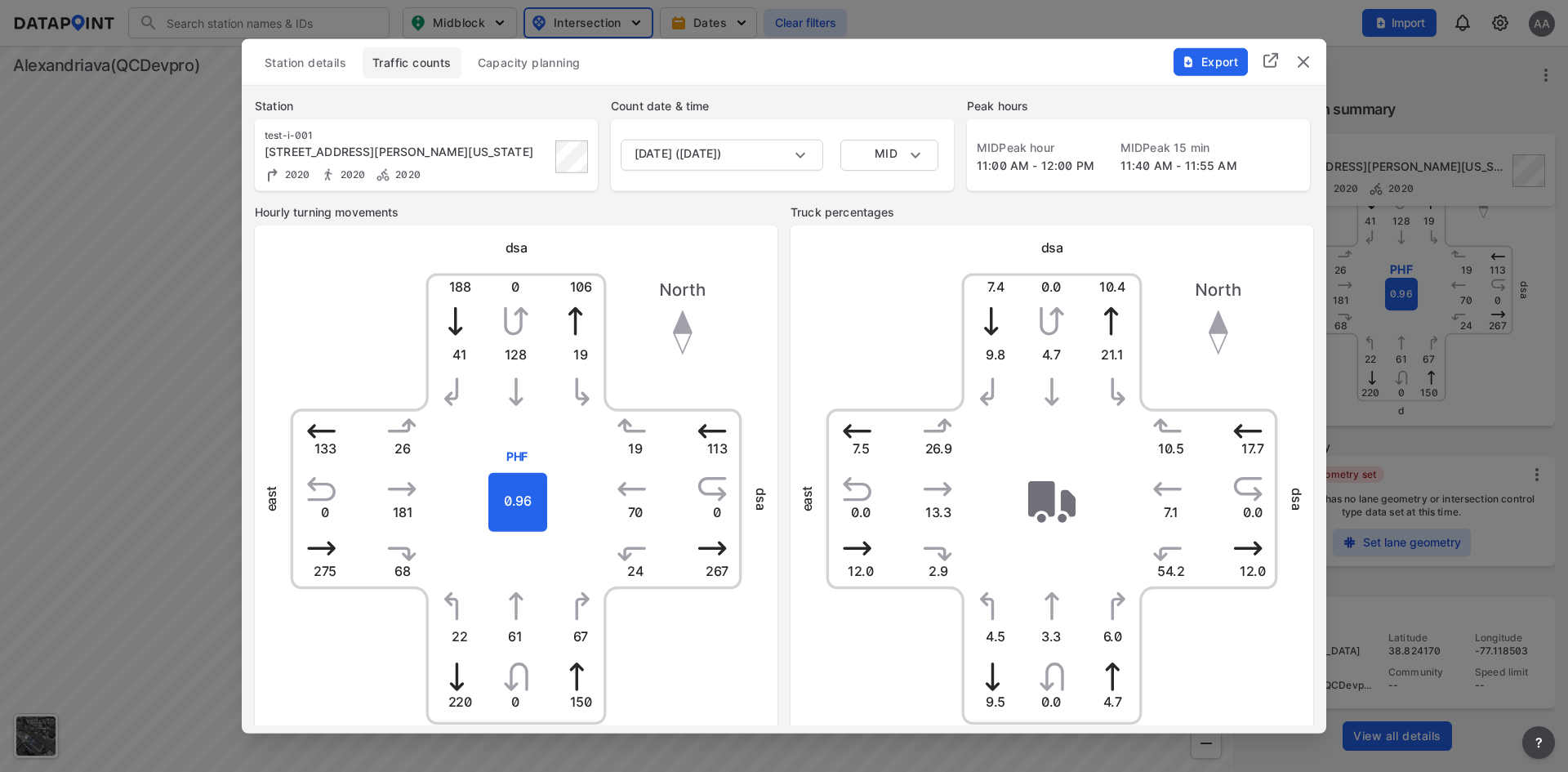
click at [782, 259] on div "Hourly turning movements dsa 188 106 150 220 113 267 275 133 19 22 24 26 41 67 …" at bounding box center [784, 487] width 1085 height 567
